Goal: Task Accomplishment & Management: Complete application form

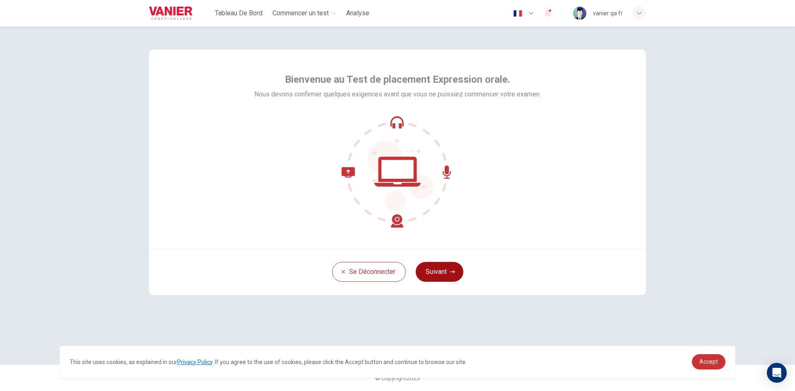
click at [447, 274] on button "Suivant" at bounding box center [440, 272] width 48 height 20
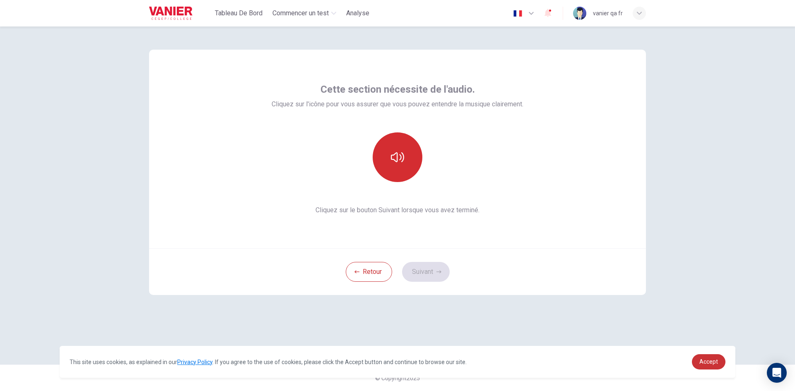
click at [383, 173] on button "button" at bounding box center [398, 157] width 50 height 50
click at [426, 267] on button "Suivant" at bounding box center [426, 272] width 48 height 20
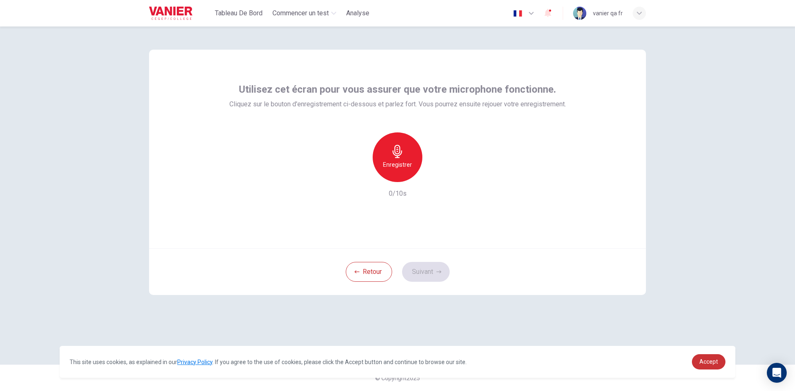
click at [396, 165] on h6 "Enregistrer" at bounding box center [397, 165] width 29 height 10
click at [396, 165] on h6 "Arrêter" at bounding box center [397, 165] width 19 height 10
click at [426, 269] on button "Suivant" at bounding box center [426, 272] width 48 height 20
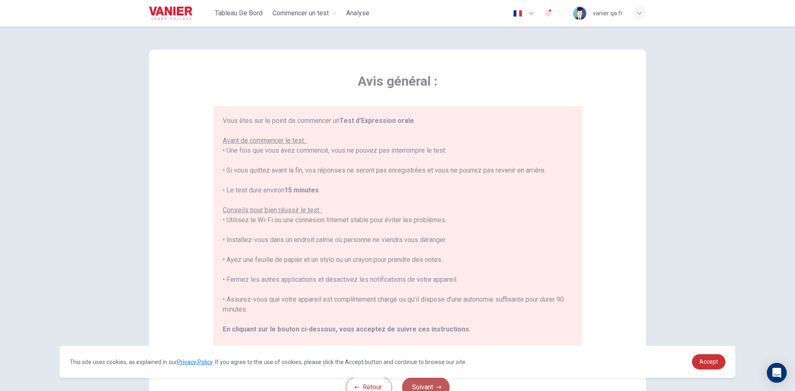
click at [426, 381] on button "Suivant" at bounding box center [426, 387] width 48 height 20
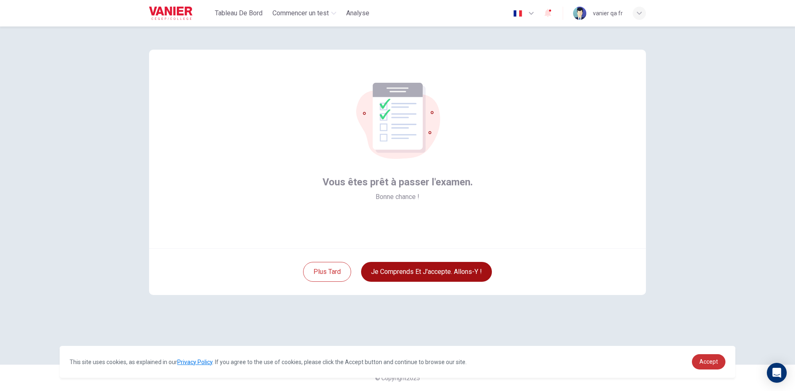
click at [440, 276] on button "Je comprends et j'accepte. Allons-y !" at bounding box center [426, 272] width 131 height 20
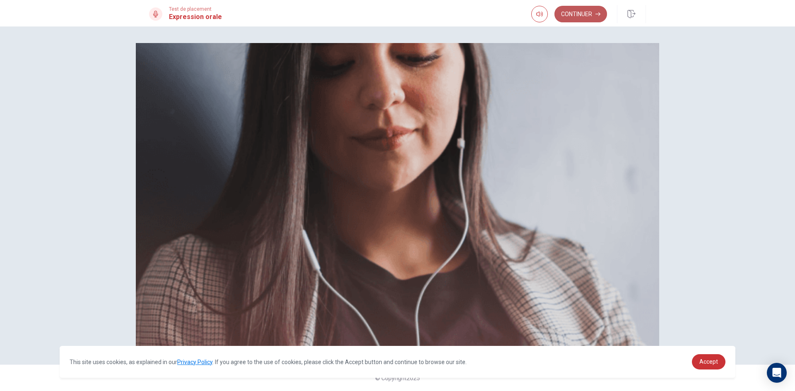
click at [598, 15] on icon "button" at bounding box center [597, 14] width 5 height 5
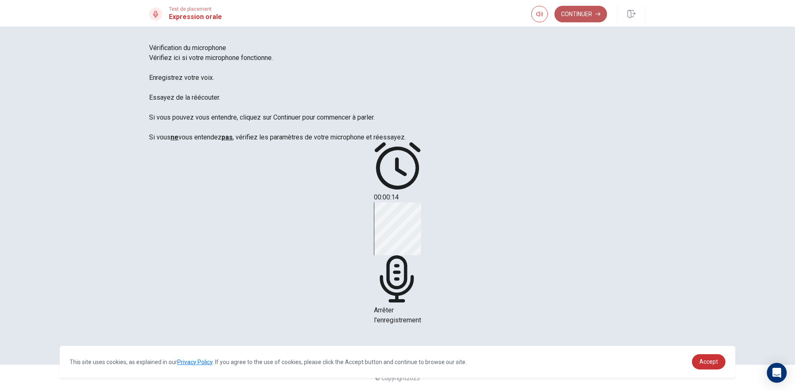
click at [588, 15] on button "Continuer" at bounding box center [580, 14] width 53 height 17
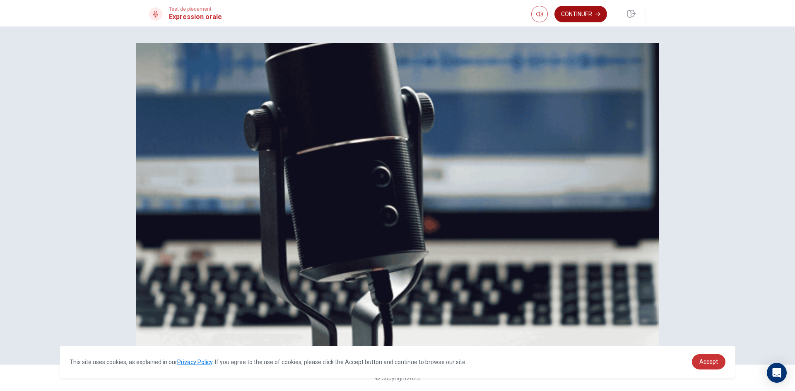
click at [588, 15] on button "Continuer" at bounding box center [580, 14] width 53 height 17
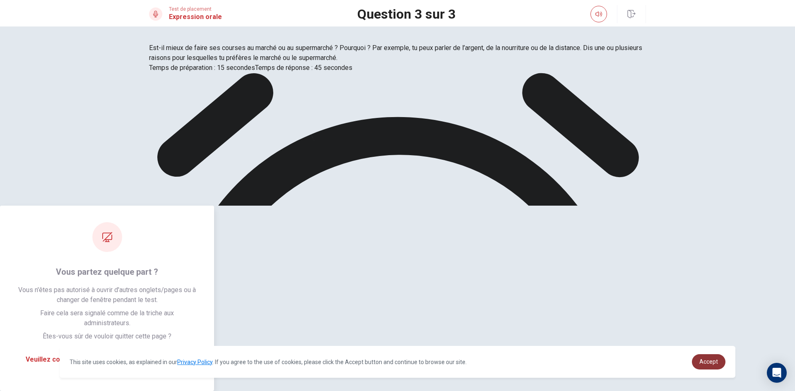
click at [704, 363] on span "Accept" at bounding box center [708, 361] width 19 height 7
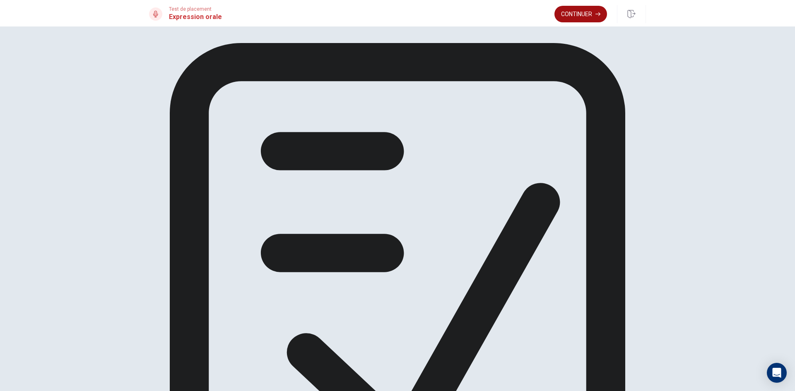
click at [570, 14] on button "Continuer" at bounding box center [580, 14] width 53 height 17
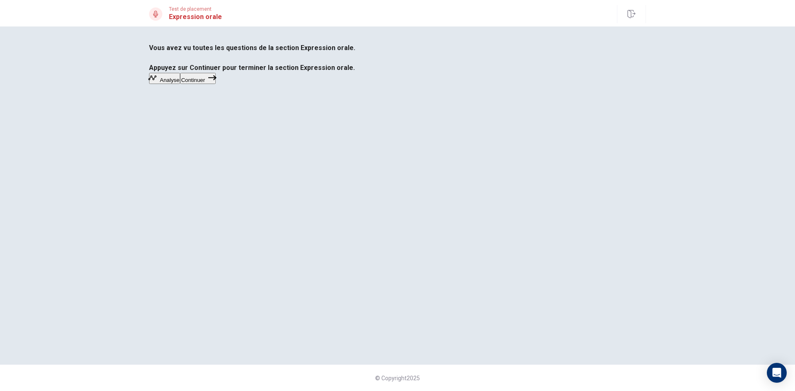
click at [216, 84] on button "Continuer" at bounding box center [198, 78] width 36 height 11
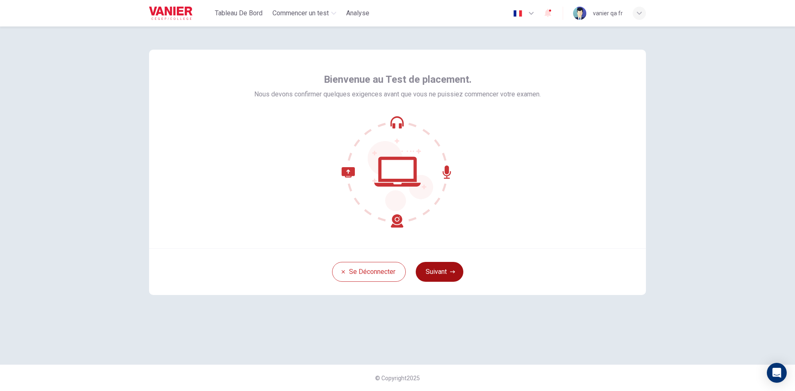
click at [426, 270] on button "Suivant" at bounding box center [440, 272] width 48 height 20
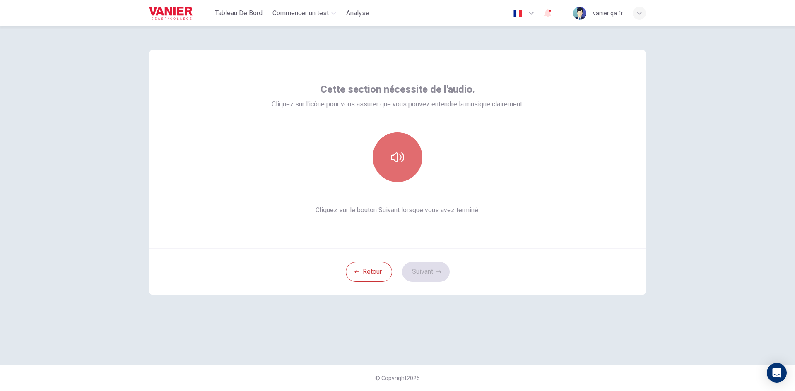
click at [397, 169] on button "button" at bounding box center [398, 157] width 50 height 50
click at [441, 274] on icon "button" at bounding box center [438, 271] width 5 height 5
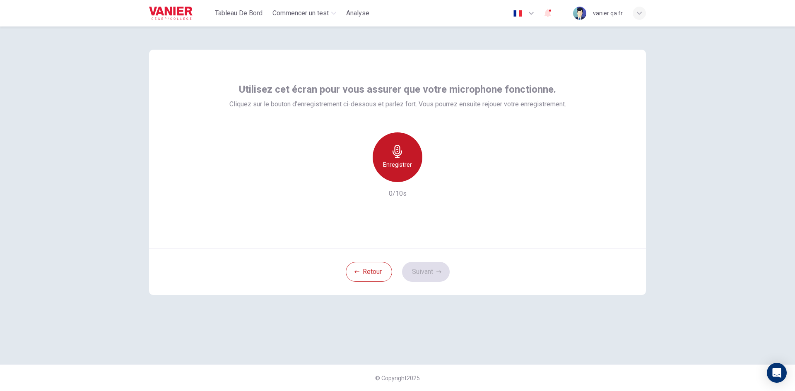
click at [388, 146] on div "Enregistrer" at bounding box center [398, 157] width 50 height 50
click at [389, 147] on div "Arrêter" at bounding box center [398, 157] width 50 height 50
click at [431, 264] on button "Suivant" at bounding box center [426, 272] width 48 height 20
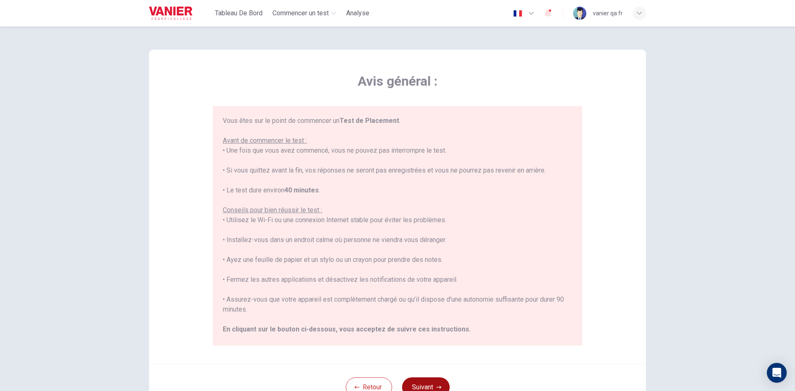
click at [431, 377] on button "Suivant" at bounding box center [426, 387] width 48 height 20
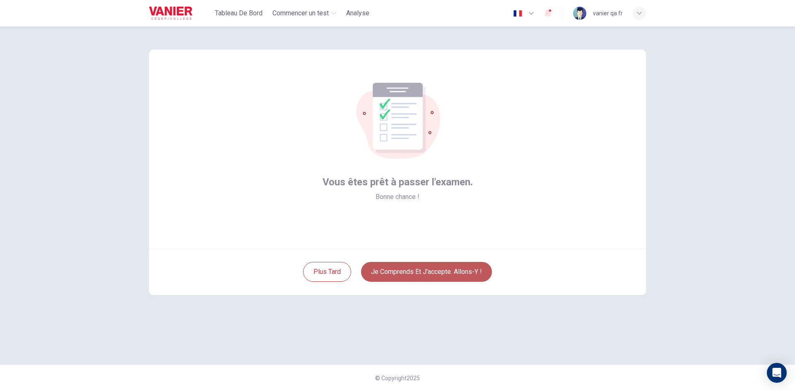
click at [427, 272] on button "Je comprends et j'accepte. Allons-y !" at bounding box center [426, 272] width 131 height 20
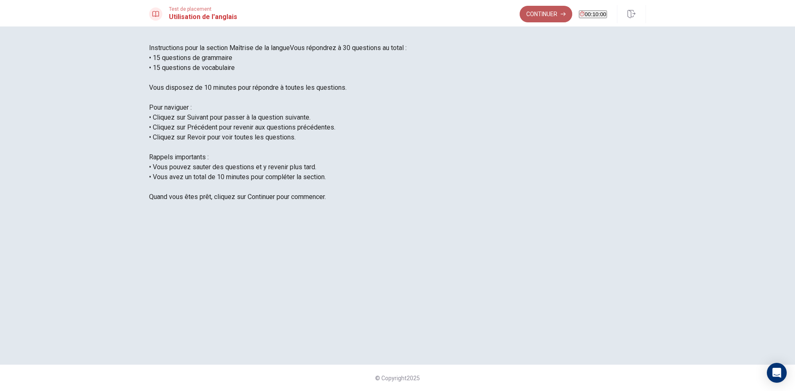
click at [538, 16] on button "Continuer" at bounding box center [545, 14] width 53 height 17
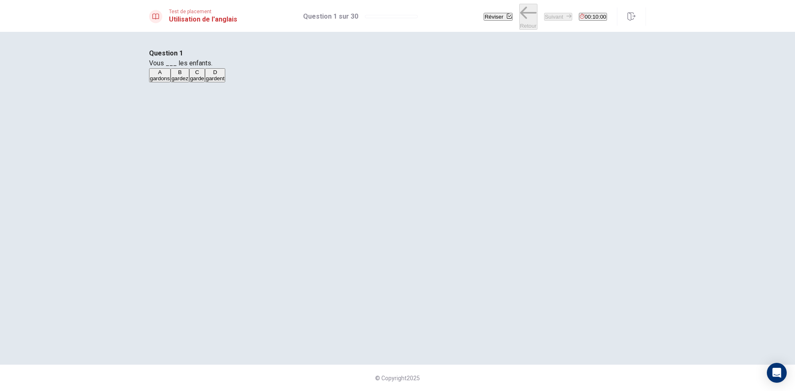
drag, startPoint x: 379, startPoint y: 135, endPoint x: 456, endPoint y: 76, distance: 97.4
click at [171, 82] on button "A gardons" at bounding box center [160, 75] width 22 height 14
click at [544, 13] on button "Suivant" at bounding box center [558, 17] width 28 height 8
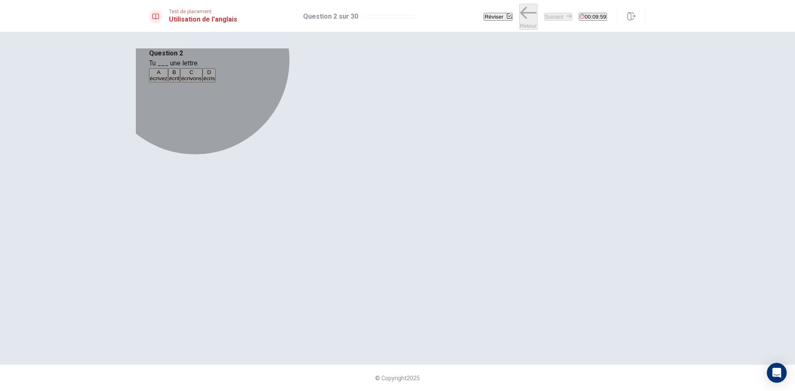
click at [180, 82] on button "B écrit" at bounding box center [174, 75] width 12 height 14
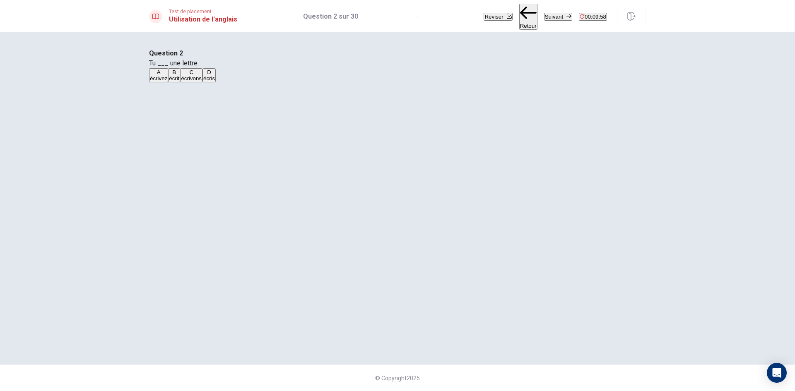
click at [544, 19] on button "Suivant" at bounding box center [558, 17] width 28 height 8
click at [156, 82] on button "A as" at bounding box center [152, 75] width 7 height 14
click at [544, 15] on button "Suivant" at bounding box center [558, 17] width 28 height 8
click at [171, 82] on button "C ont" at bounding box center [167, 75] width 10 height 14
click at [544, 14] on button "Suivant" at bounding box center [558, 17] width 28 height 8
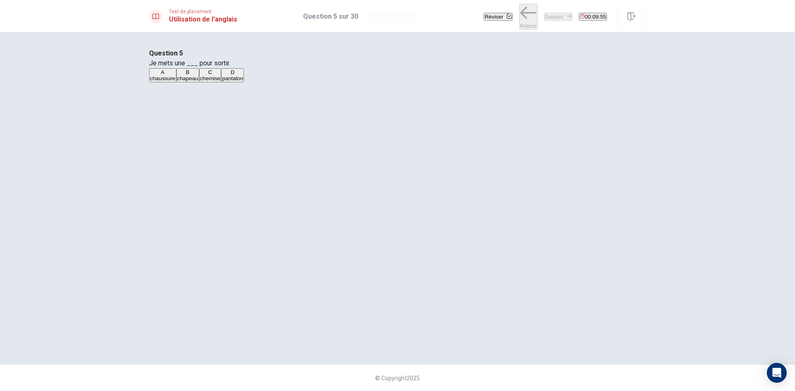
click at [176, 82] on button "A chaussure" at bounding box center [162, 75] width 27 height 14
click at [544, 17] on button "Suivant" at bounding box center [558, 17] width 28 height 8
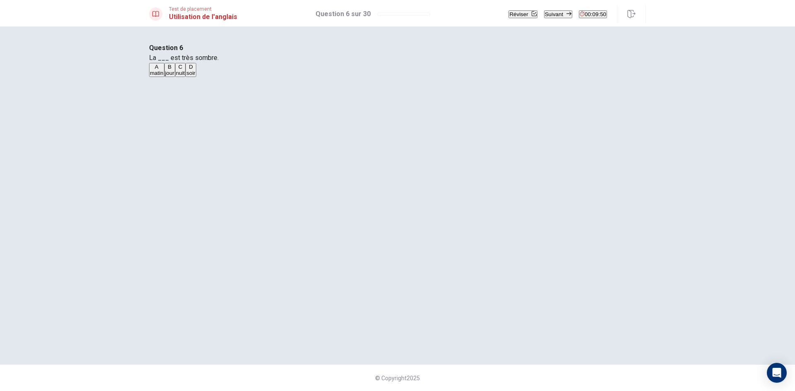
click at [164, 77] on button "A matin" at bounding box center [156, 70] width 15 height 14
click at [544, 18] on button "Suivant" at bounding box center [558, 14] width 28 height 8
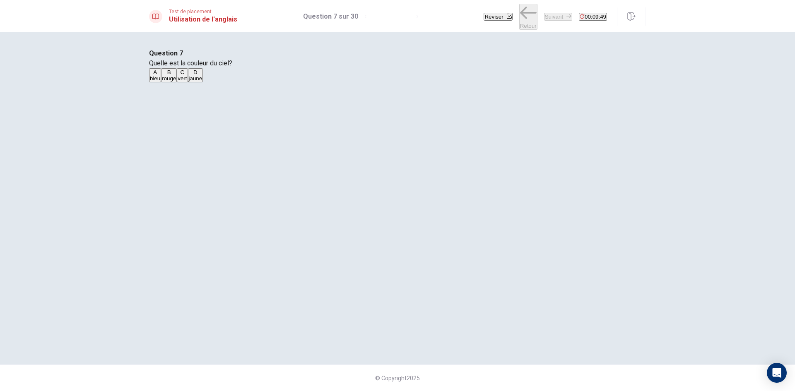
click at [187, 82] on button "C vert" at bounding box center [182, 75] width 11 height 14
click at [544, 18] on button "Suivant" at bounding box center [558, 17] width 28 height 8
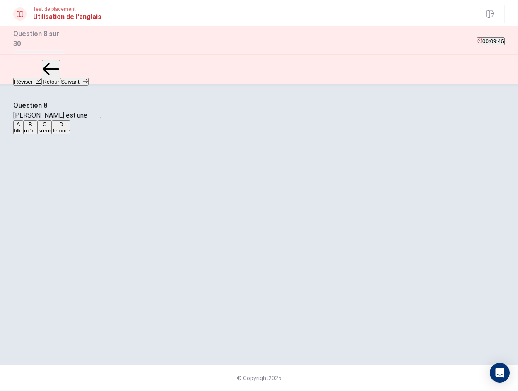
click at [23, 135] on button "A fille" at bounding box center [18, 127] width 10 height 14
click at [88, 78] on button "Suivant" at bounding box center [74, 82] width 28 height 8
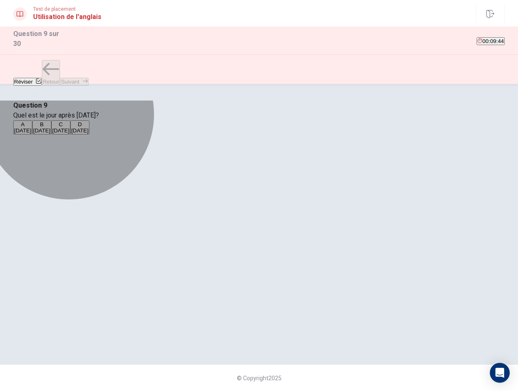
click at [51, 135] on button "B [DATE]" at bounding box center [41, 127] width 19 height 14
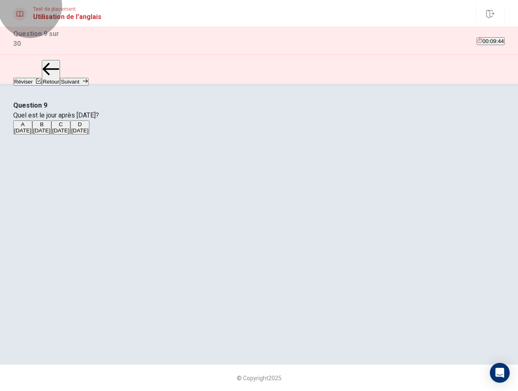
drag, startPoint x: 489, startPoint y: 62, endPoint x: 358, endPoint y: 128, distance: 146.8
click at [88, 78] on button "Suivant" at bounding box center [74, 82] width 28 height 8
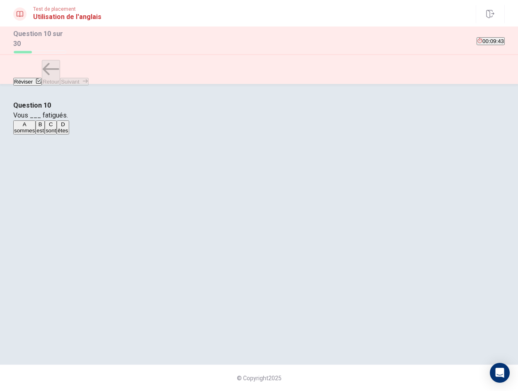
click at [36, 135] on button "A sommes" at bounding box center [24, 127] width 22 height 14
drag, startPoint x: 495, startPoint y: 66, endPoint x: 470, endPoint y: 92, distance: 36.3
click at [88, 79] on icon "button" at bounding box center [85, 81] width 5 height 5
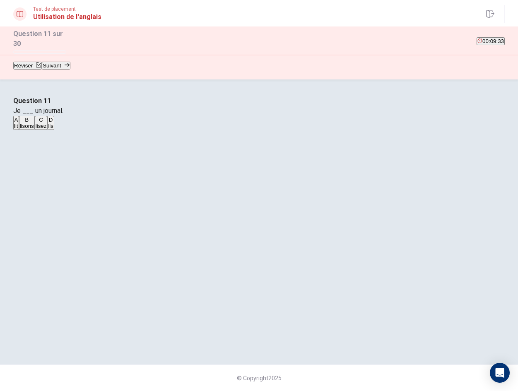
drag, startPoint x: 263, startPoint y: 182, endPoint x: 352, endPoint y: 149, distance: 95.5
click at [19, 130] on button "A lit" at bounding box center [16, 123] width 6 height 14
click at [70, 70] on button "Suivant" at bounding box center [56, 66] width 28 height 8
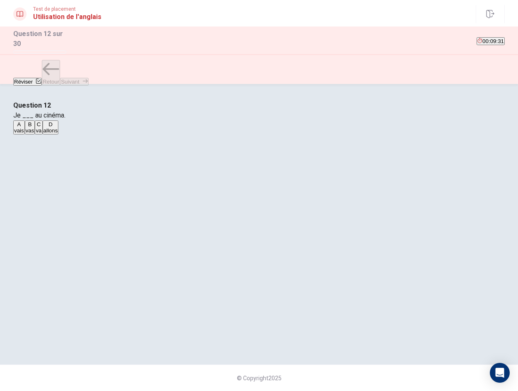
click at [291, 135] on div "A vais B vas C va D allons" at bounding box center [258, 127] width 491 height 15
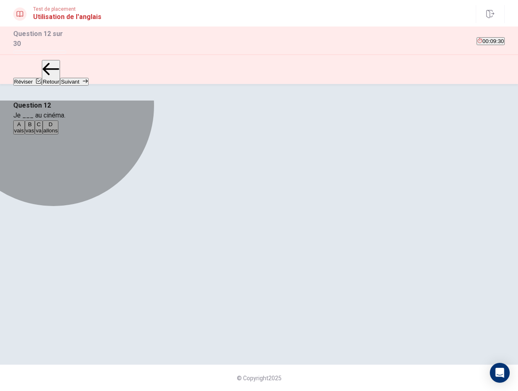
click at [35, 135] on button "B vas" at bounding box center [30, 127] width 10 height 14
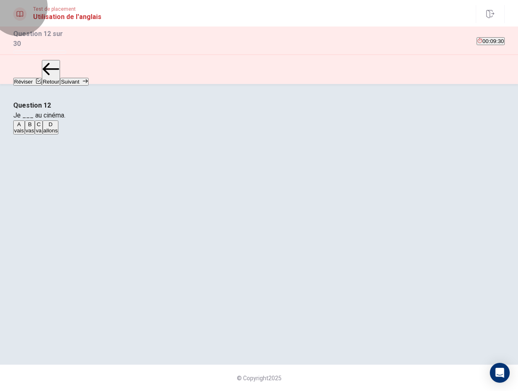
click at [88, 78] on button "Suivant" at bounding box center [74, 82] width 28 height 8
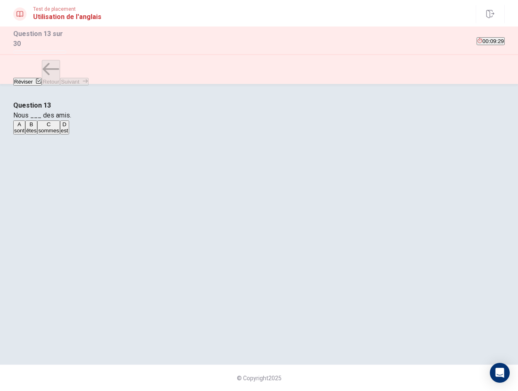
drag, startPoint x: 239, startPoint y: 189, endPoint x: 395, endPoint y: 131, distance: 166.2
click at [25, 135] on button "A sont" at bounding box center [19, 127] width 12 height 14
click at [88, 78] on button "Suivant" at bounding box center [74, 82] width 28 height 8
click at [60, 135] on button "C boit" at bounding box center [54, 127] width 11 height 14
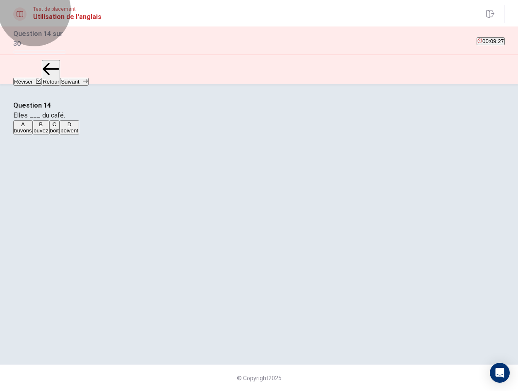
click at [88, 79] on icon "button" at bounding box center [85, 81] width 5 height 5
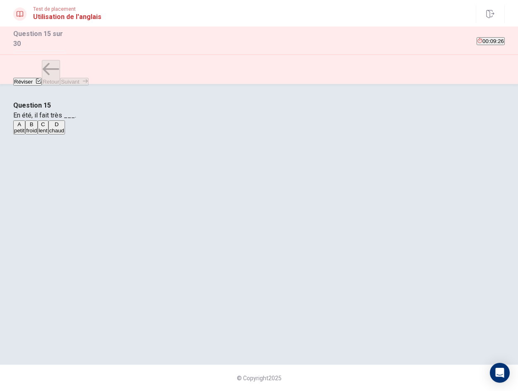
click at [38, 135] on button "B froid" at bounding box center [31, 127] width 12 height 14
click at [88, 78] on button "Suivant" at bounding box center [74, 82] width 28 height 8
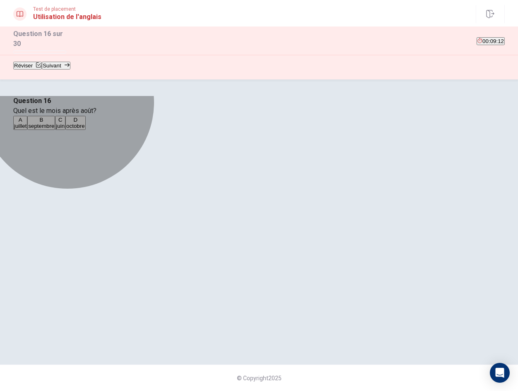
click at [27, 130] on button "A juillet" at bounding box center [20, 123] width 14 height 14
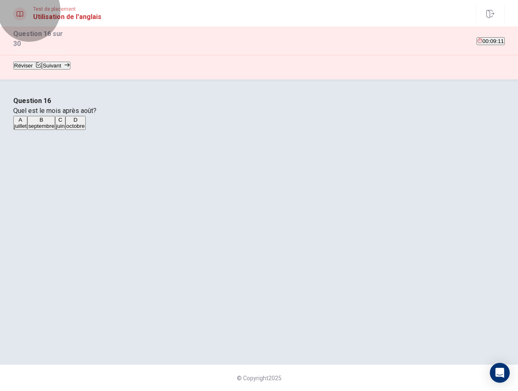
click at [70, 70] on button "Suivant" at bounding box center [56, 66] width 28 height 8
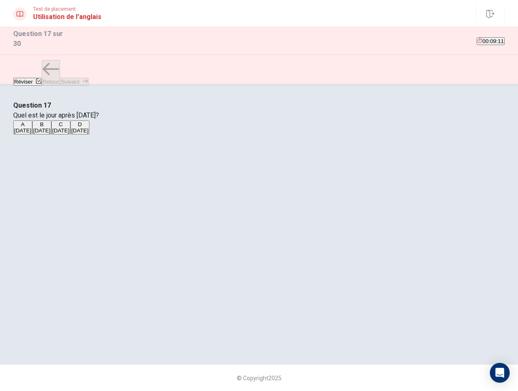
click at [70, 135] on button "C [DATE]" at bounding box center [60, 127] width 19 height 14
click at [88, 78] on button "Suivant" at bounding box center [74, 82] width 28 height 8
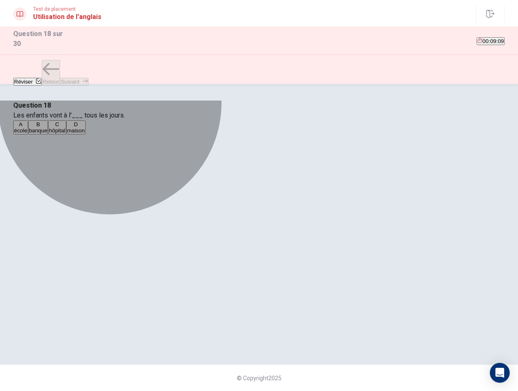
click at [48, 135] on button "B banque" at bounding box center [38, 127] width 20 height 14
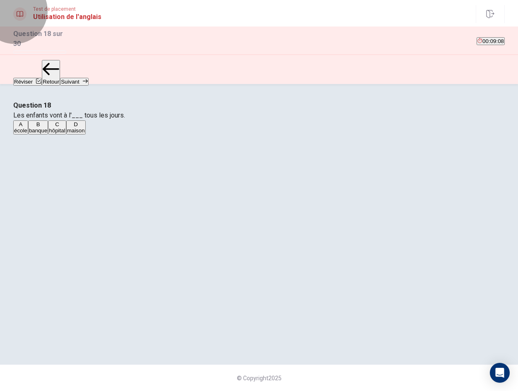
drag, startPoint x: 474, startPoint y: 71, endPoint x: 416, endPoint y: 111, distance: 70.2
click at [88, 78] on button "Suivant" at bounding box center [74, 82] width 28 height 8
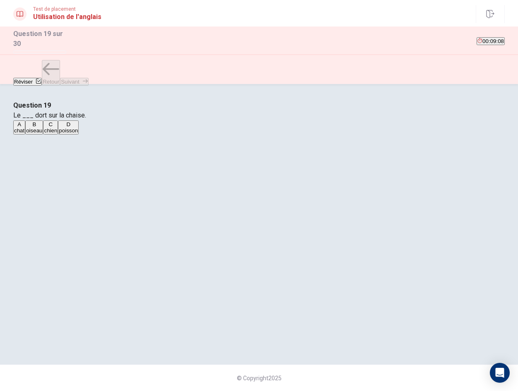
click at [25, 135] on button "A chat" at bounding box center [19, 127] width 12 height 14
click at [88, 78] on button "Suivant" at bounding box center [74, 82] width 28 height 8
click at [55, 135] on button "C bois" at bounding box center [49, 127] width 12 height 14
click at [88, 78] on button "Suivant" at bounding box center [74, 82] width 28 height 8
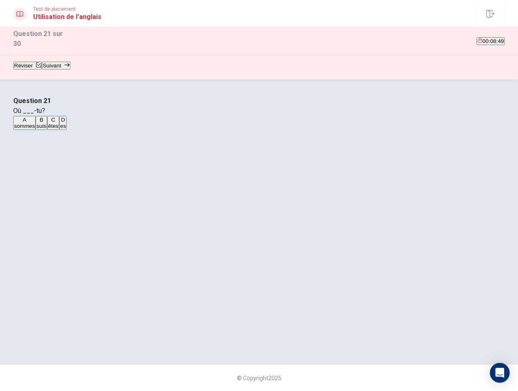
click at [36, 130] on button "A sommes" at bounding box center [24, 123] width 22 height 14
click at [70, 70] on button "Suivant" at bounding box center [56, 66] width 28 height 8
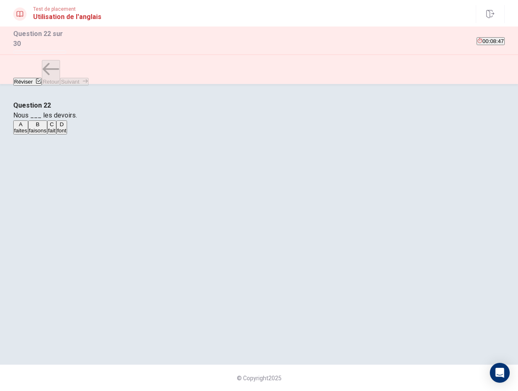
click at [204, 135] on div "A faites B faisons C fait D font" at bounding box center [258, 127] width 491 height 15
click at [47, 135] on button "B faisons" at bounding box center [37, 127] width 19 height 14
click at [88, 78] on button "Suivant" at bounding box center [74, 82] width 28 height 8
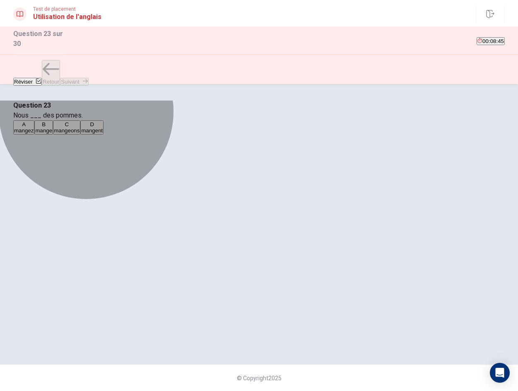
drag, startPoint x: 267, startPoint y: 188, endPoint x: 426, endPoint y: 130, distance: 169.9
click at [34, 135] on button "A mangez" at bounding box center [23, 127] width 21 height 14
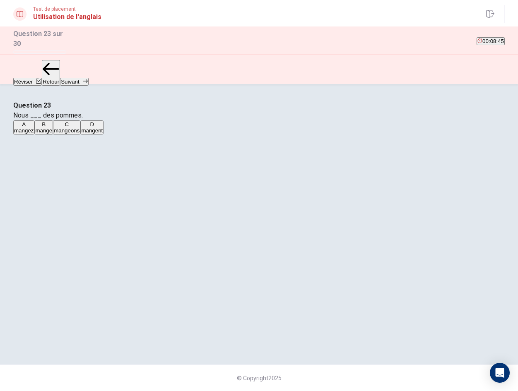
drag, startPoint x: 495, startPoint y: 70, endPoint x: 393, endPoint y: 128, distance: 117.5
click at [88, 79] on icon "button" at bounding box center [85, 81] width 5 height 5
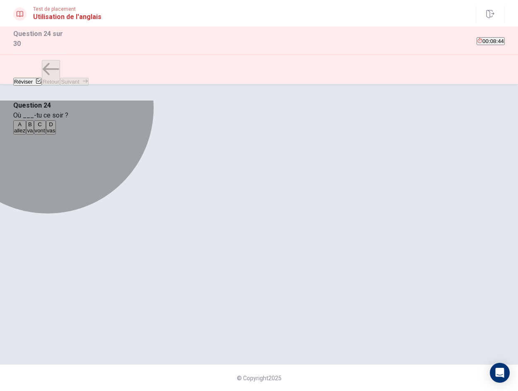
click at [34, 135] on button "B va" at bounding box center [29, 127] width 7 height 14
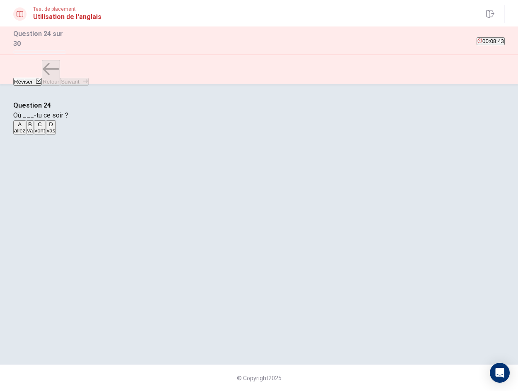
click at [88, 78] on button "Suivant" at bounding box center [74, 82] width 28 height 8
click at [48, 135] on button "C mur" at bounding box center [41, 127] width 11 height 14
click at [88, 78] on button "Suivant" at bounding box center [74, 82] width 28 height 8
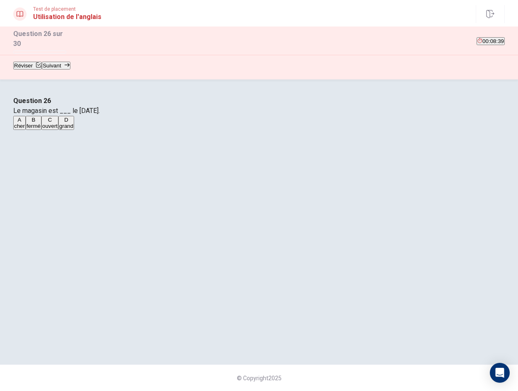
click at [26, 130] on button "A cher" at bounding box center [19, 123] width 12 height 14
click at [70, 70] on button "Suivant" at bounding box center [56, 66] width 28 height 8
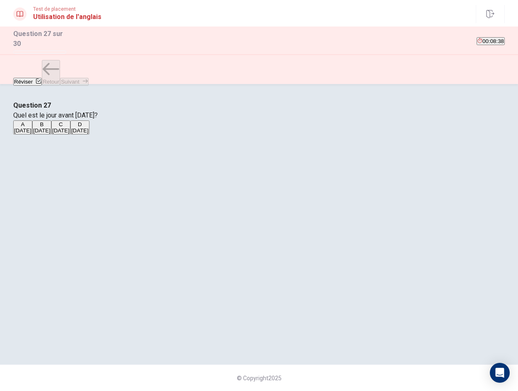
click at [256, 135] on div "A [DATE] B [DATE] C [DATE] D [DATE]" at bounding box center [258, 127] width 491 height 15
click at [51, 135] on button "B [DATE]" at bounding box center [41, 127] width 19 height 14
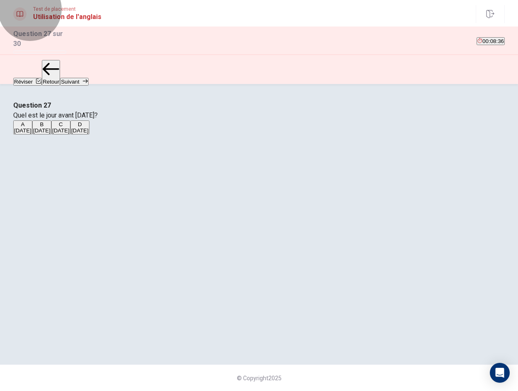
click at [88, 78] on button "Suivant" at bounding box center [74, 82] width 28 height 8
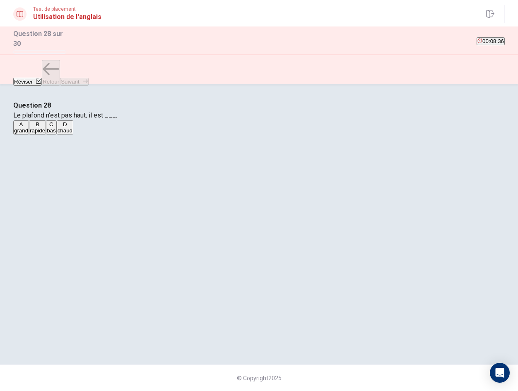
click at [29, 135] on button "A grand" at bounding box center [21, 127] width 16 height 14
click at [88, 78] on button "Suivant" at bounding box center [74, 82] width 28 height 8
click at [48, 135] on button "B cuisinier" at bounding box center [37, 127] width 22 height 14
click at [88, 78] on button "Suivant" at bounding box center [74, 82] width 28 height 8
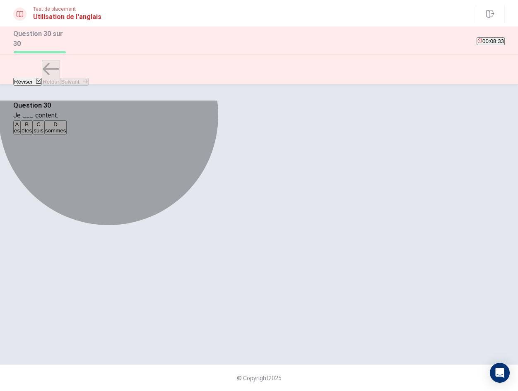
click at [21, 135] on button "A es" at bounding box center [16, 127] width 7 height 14
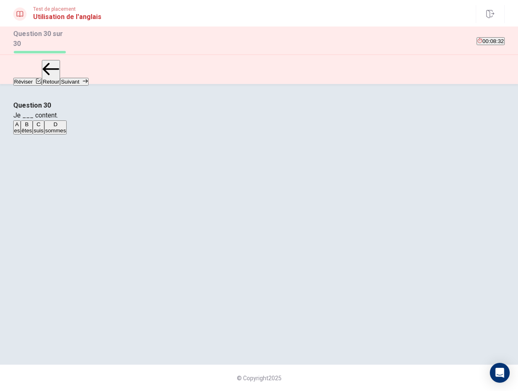
click at [88, 78] on button "Suivant" at bounding box center [74, 82] width 28 height 8
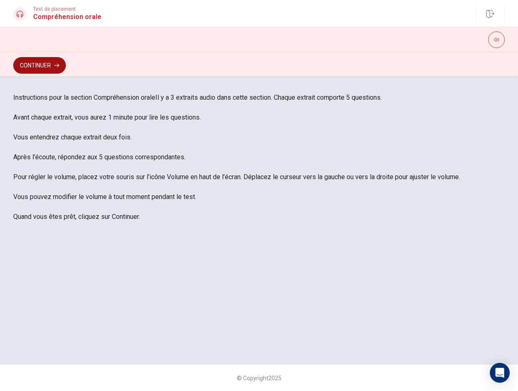
click at [66, 67] on button "Continuer" at bounding box center [39, 65] width 53 height 17
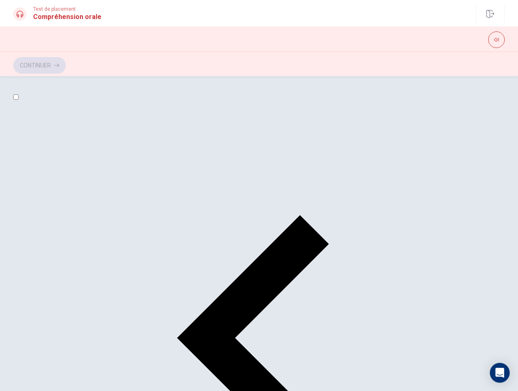
click at [66, 66] on button "Continuer" at bounding box center [39, 65] width 53 height 17
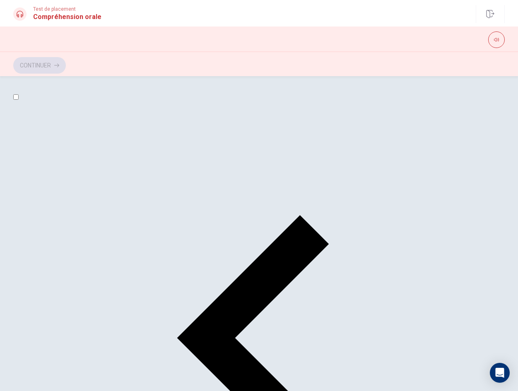
scroll to position [166, 0]
drag, startPoint x: 168, startPoint y: 234, endPoint x: 190, endPoint y: 235, distance: 21.5
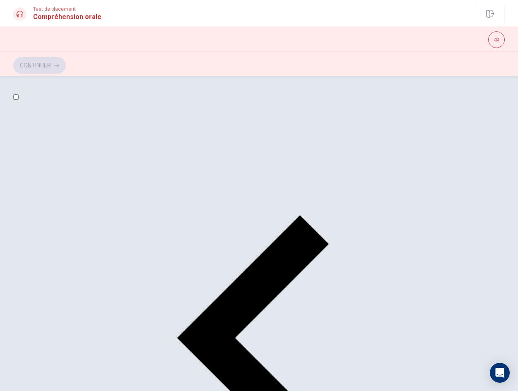
scroll to position [671, 0]
click at [66, 68] on button "Continuer" at bounding box center [39, 65] width 53 height 17
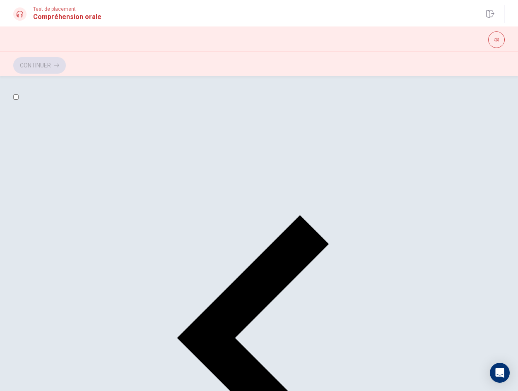
click at [66, 72] on button "Continuer" at bounding box center [39, 65] width 53 height 17
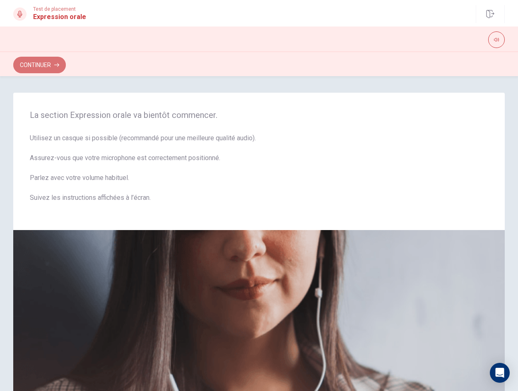
click at [46, 66] on button "Continuer" at bounding box center [39, 65] width 53 height 17
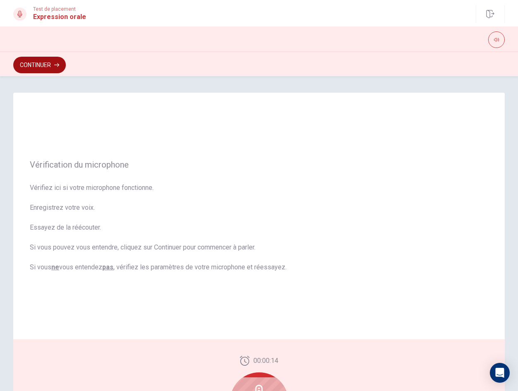
click at [49, 66] on button "Continuer" at bounding box center [39, 65] width 53 height 17
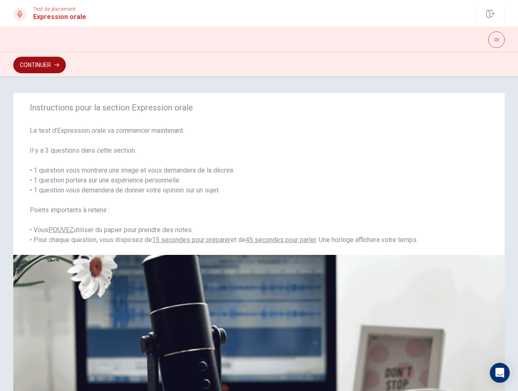
click at [50, 64] on button "Continuer" at bounding box center [39, 65] width 53 height 17
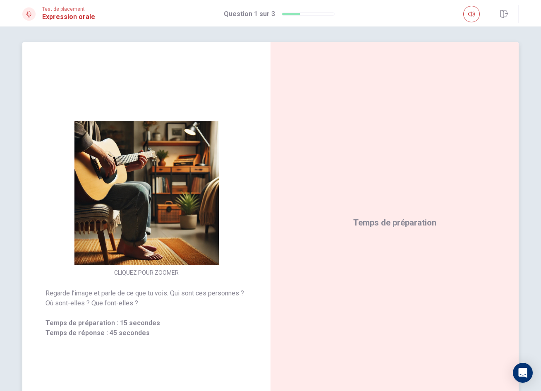
scroll to position [0, 0]
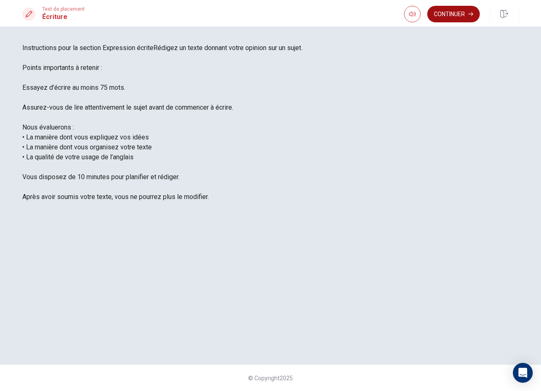
click at [461, 14] on button "Continuer" at bounding box center [454, 14] width 53 height 17
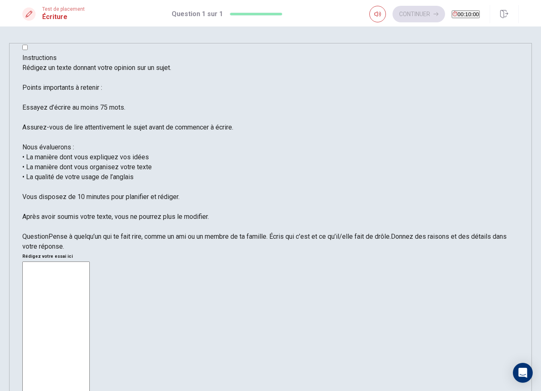
click at [90, 262] on textarea at bounding box center [55, 385] width 67 height 246
type textarea "qa qa"
click at [414, 17] on button "Continuer" at bounding box center [419, 14] width 53 height 17
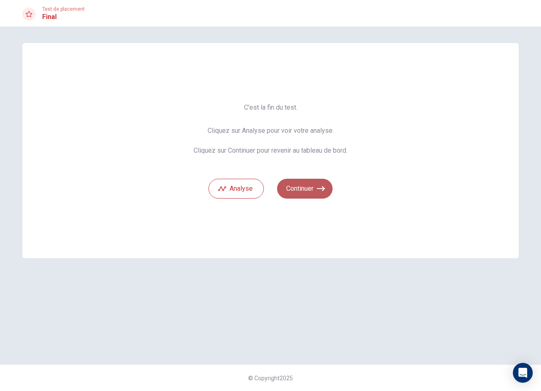
click at [317, 190] on button "Continuer" at bounding box center [304, 189] width 55 height 20
